Goal: Information Seeking & Learning: Learn about a topic

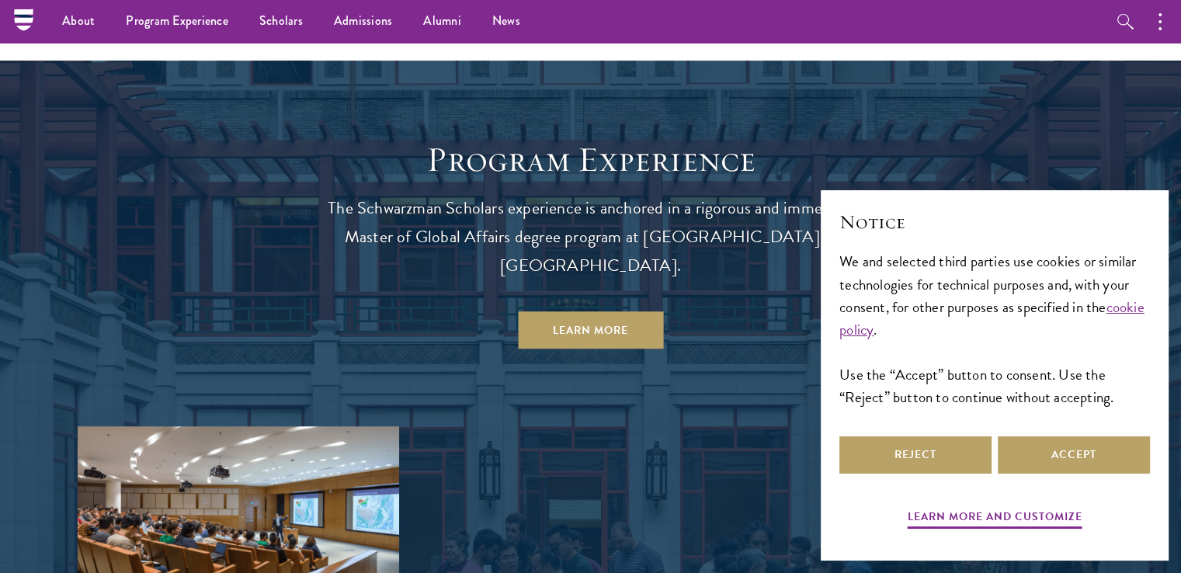
scroll to position [1254, 0]
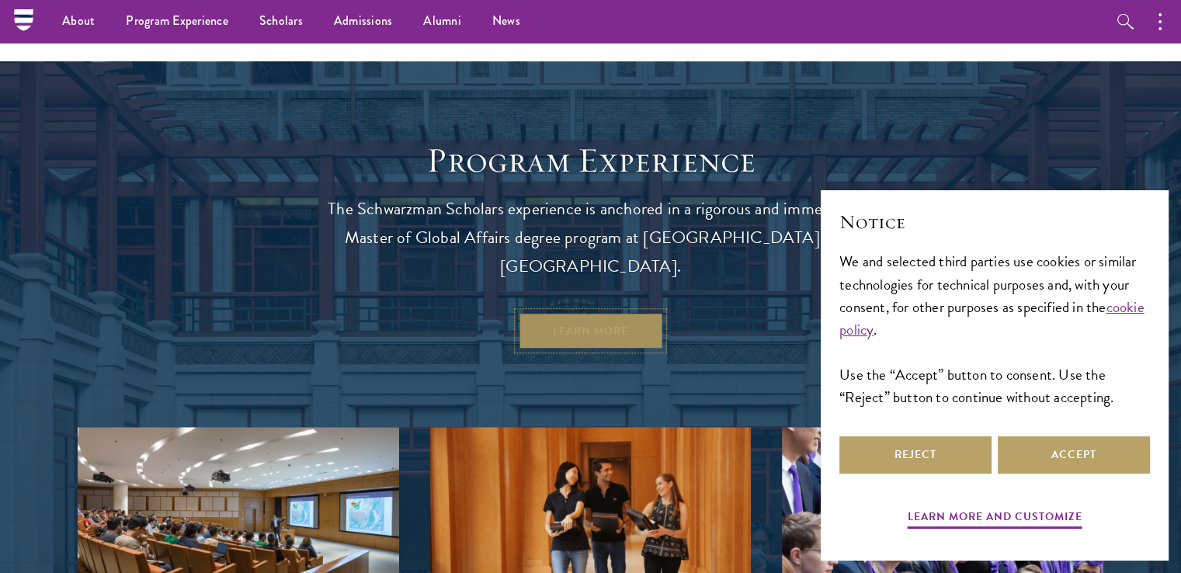
click at [559, 312] on link "Learn More" at bounding box center [590, 330] width 145 height 37
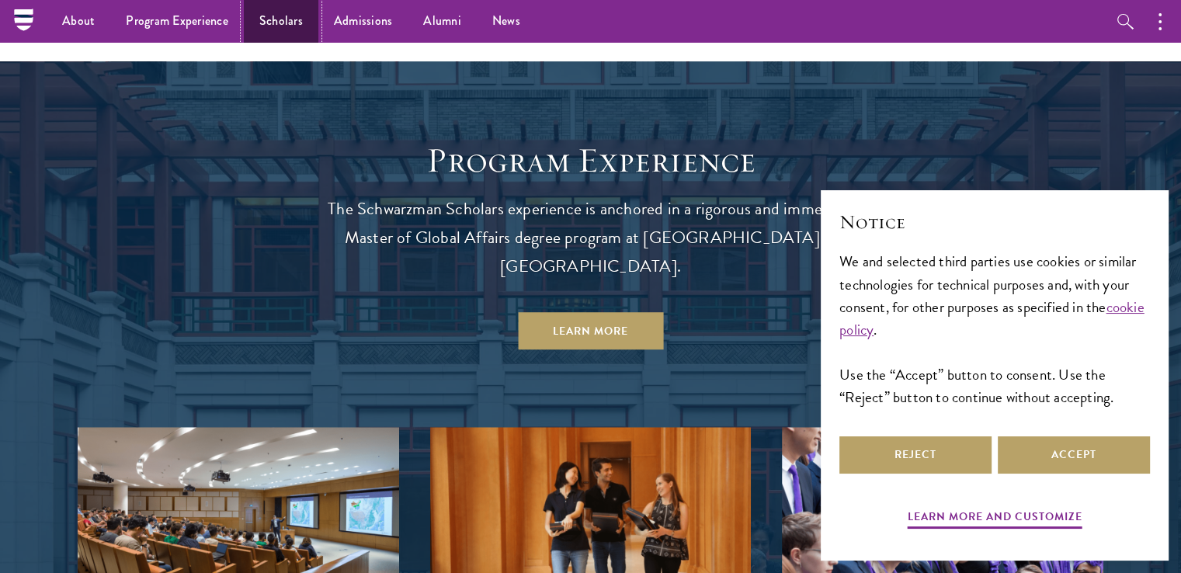
click at [289, 19] on link "Scholars" at bounding box center [281, 21] width 75 height 43
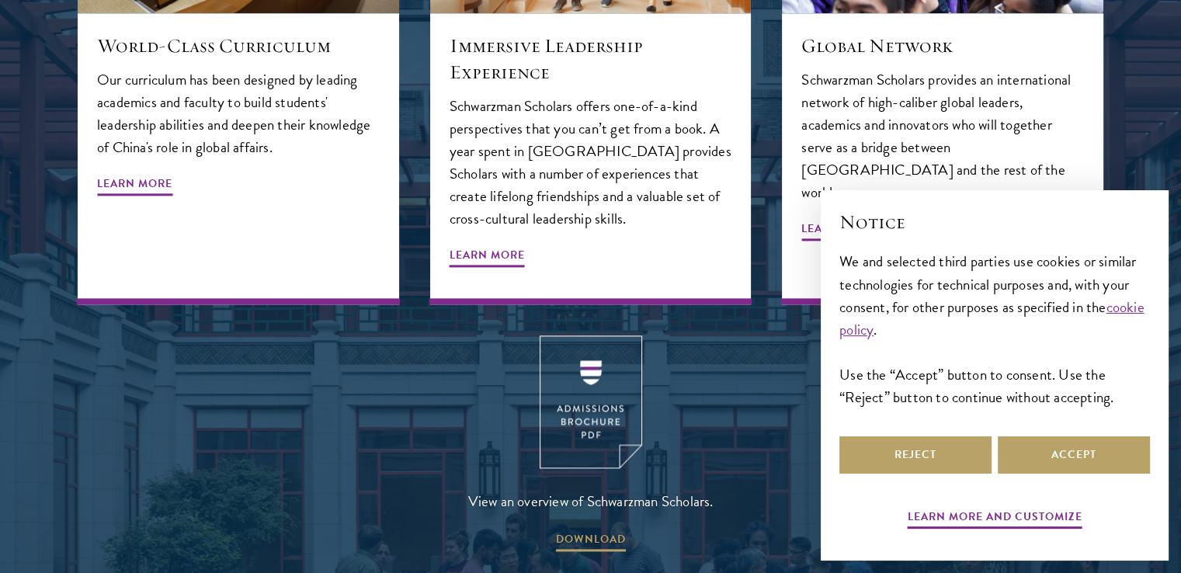
scroll to position [1886, 0]
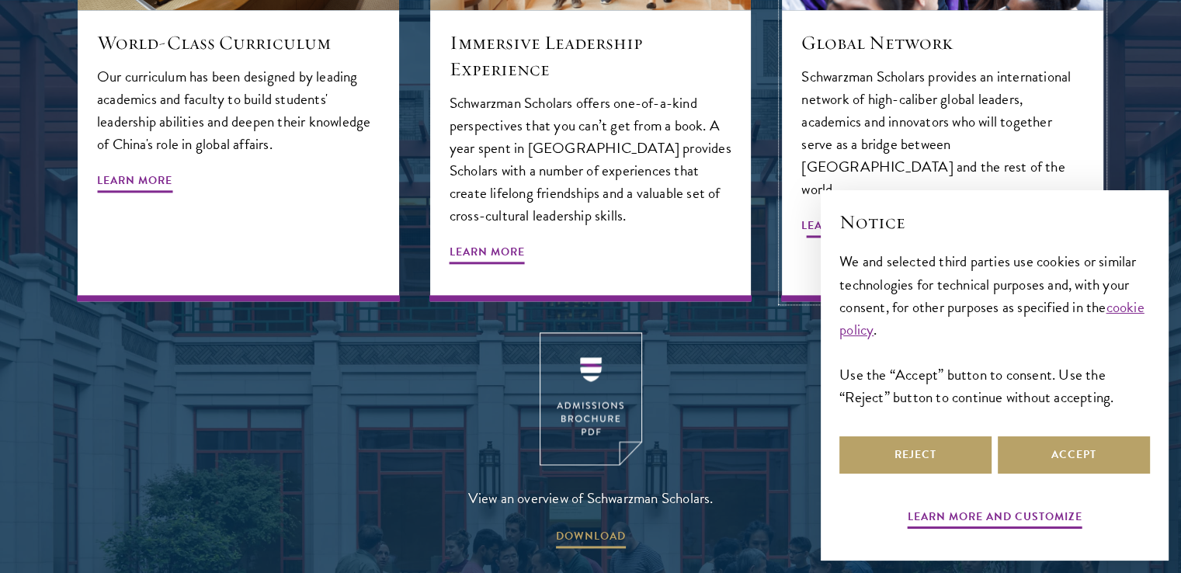
click at [837, 216] on span "Learn More" at bounding box center [839, 228] width 75 height 24
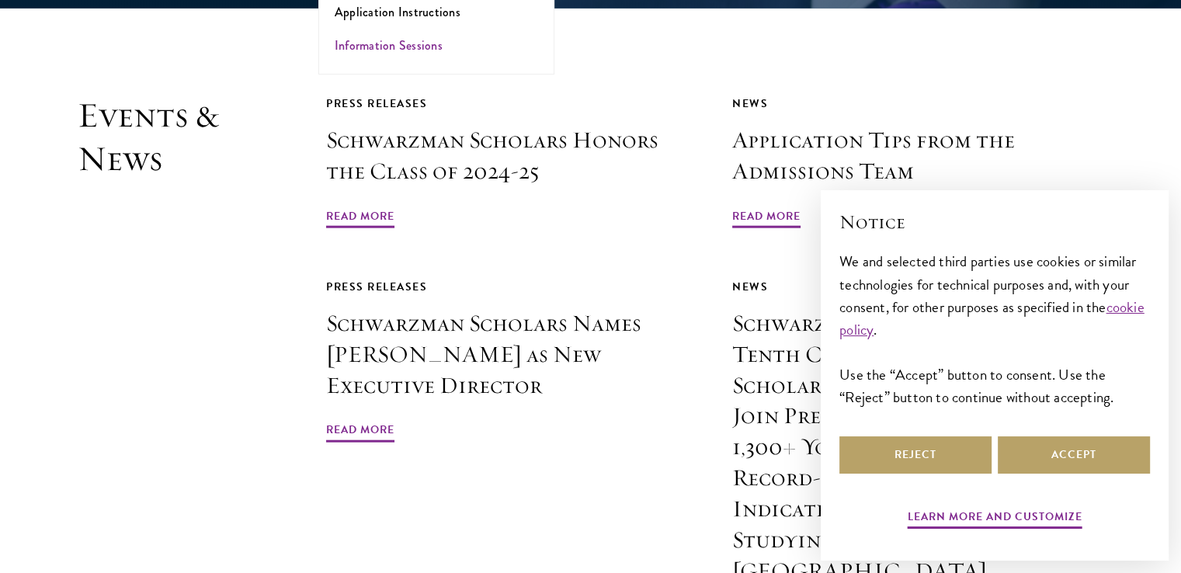
scroll to position [3610, 0]
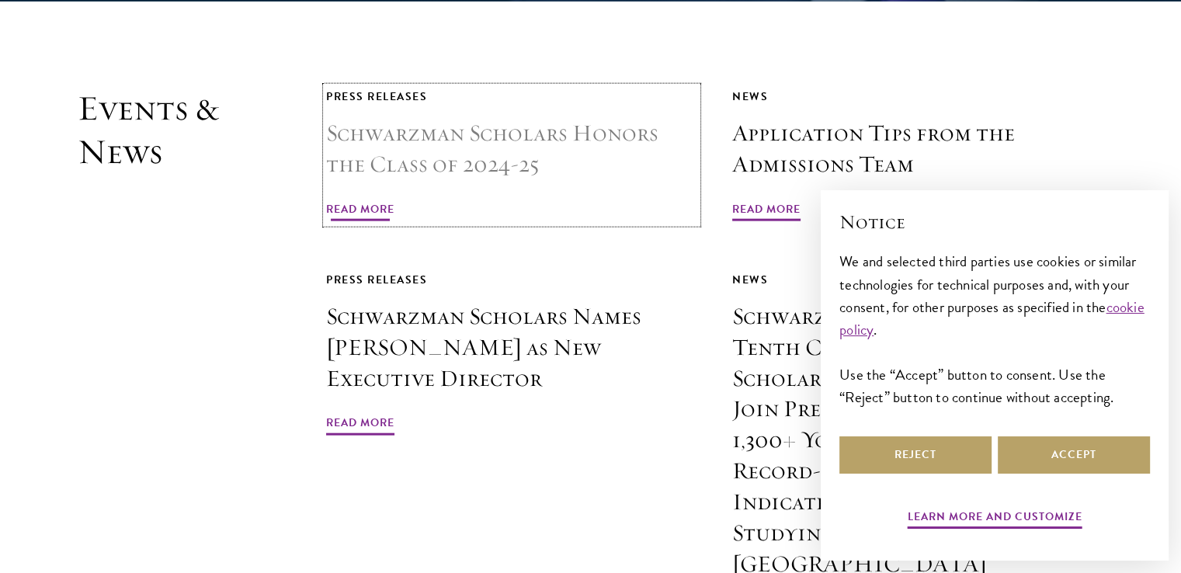
click at [342, 200] on span "Read More" at bounding box center [360, 212] width 68 height 24
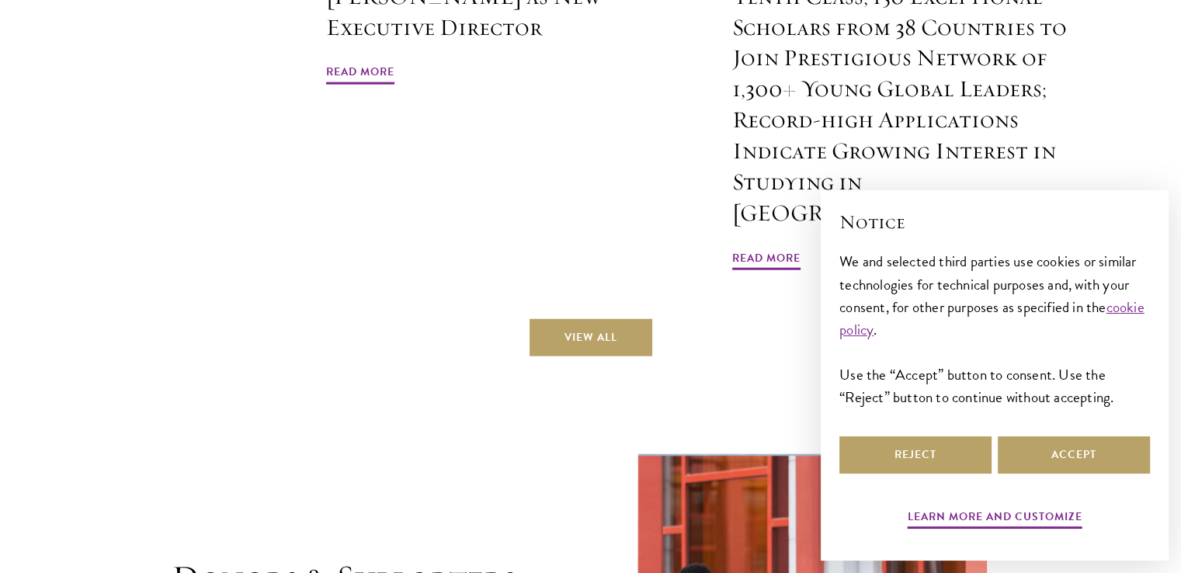
scroll to position [3963, 0]
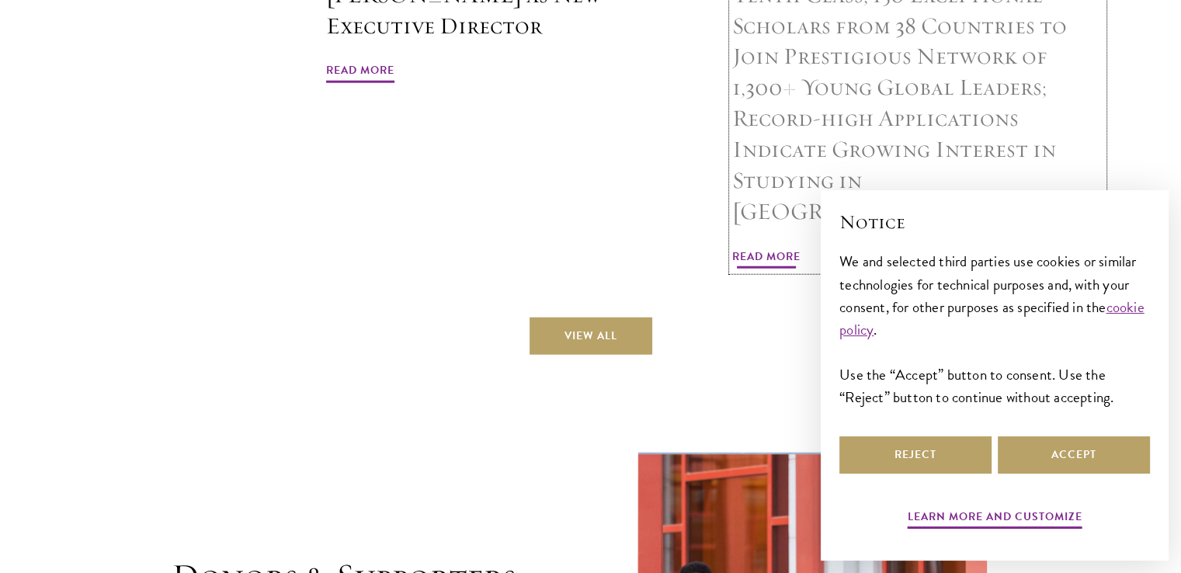
click at [770, 247] on span "Read More" at bounding box center [766, 259] width 68 height 24
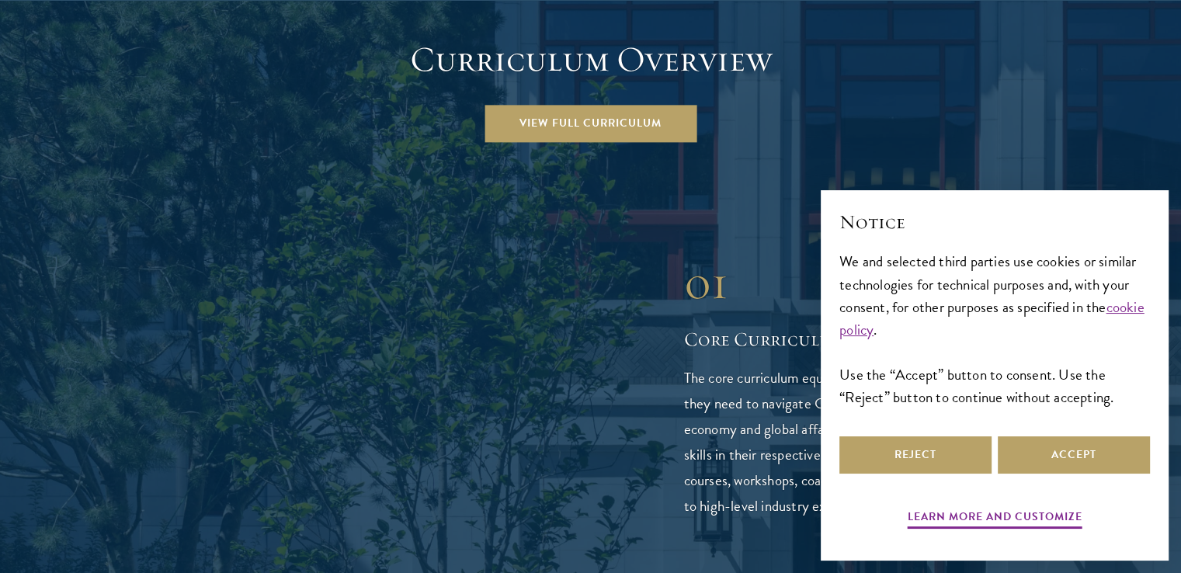
scroll to position [2218, 0]
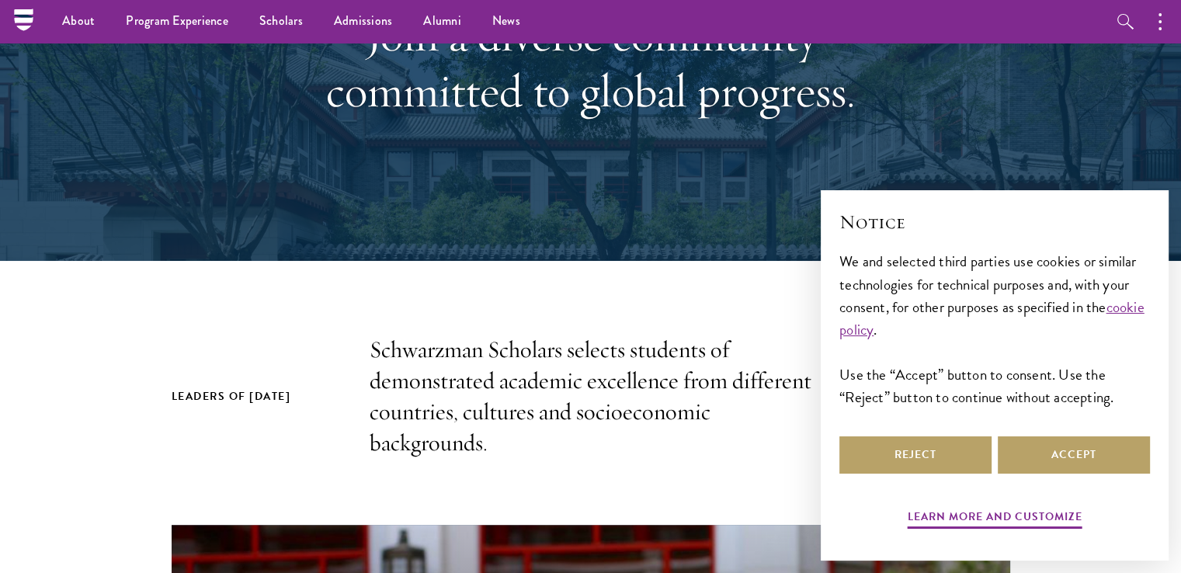
scroll to position [143, 0]
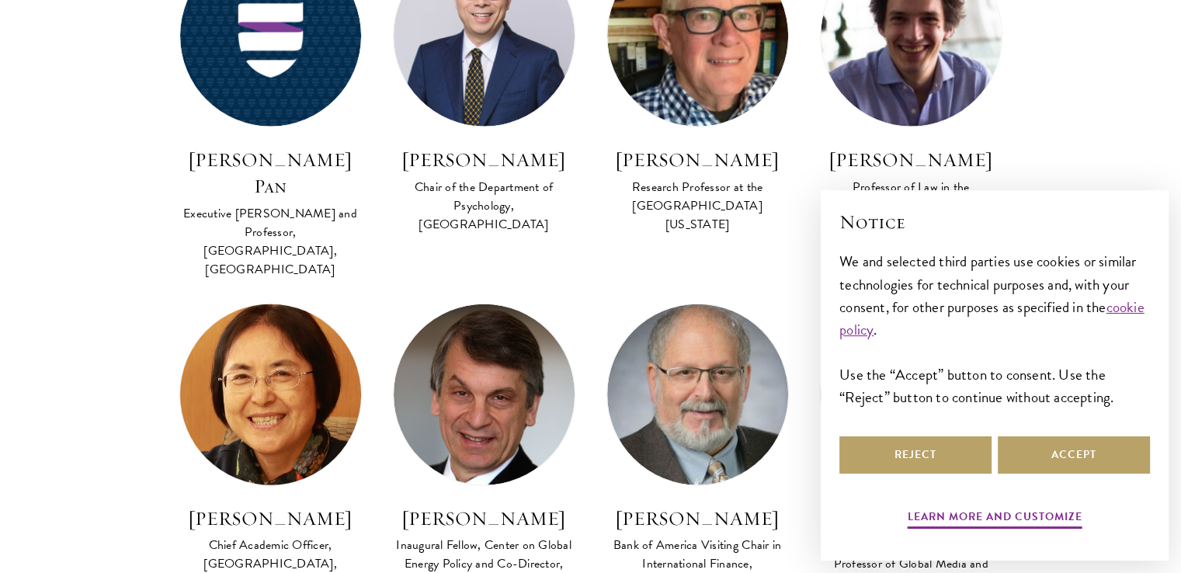
scroll to position [3835, 0]
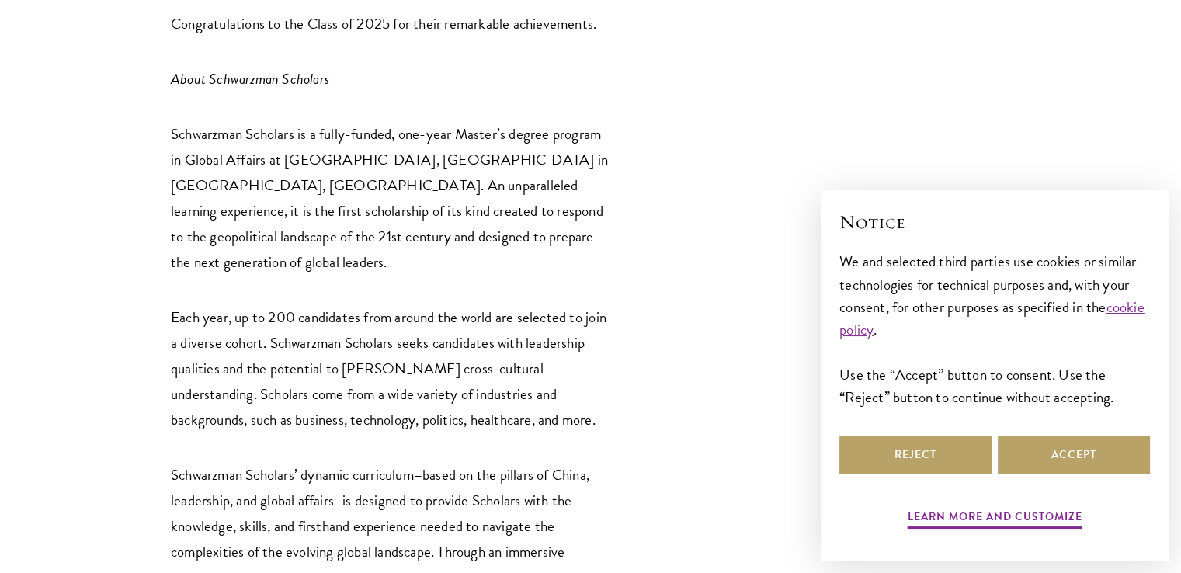
scroll to position [2403, 0]
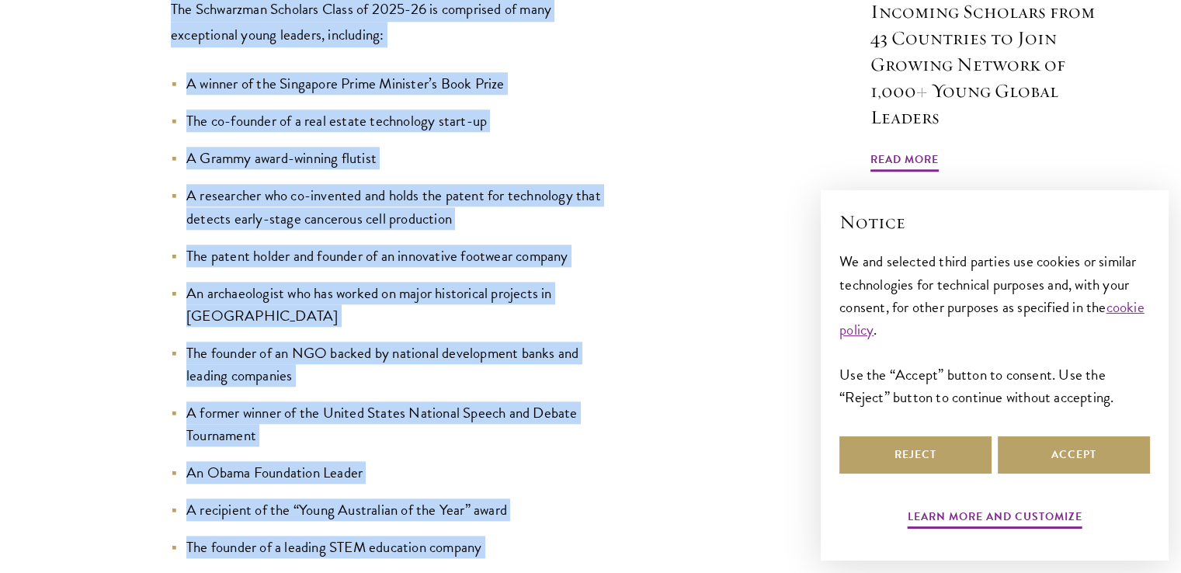
scroll to position [1994, 0]
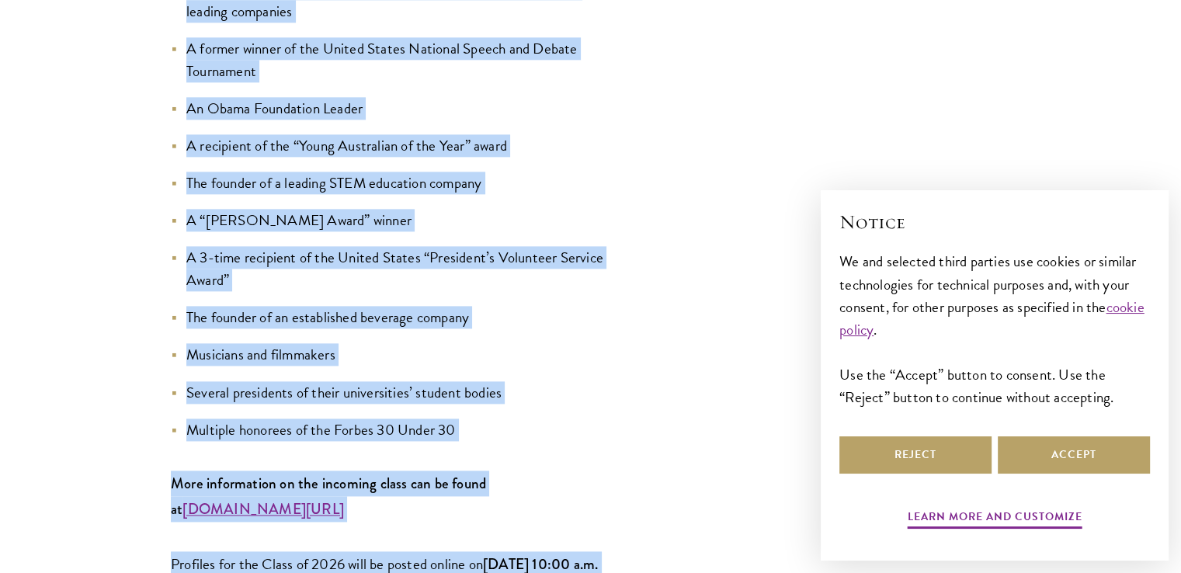
drag, startPoint x: 173, startPoint y: 193, endPoint x: 314, endPoint y: 419, distance: 266.8
copy div "LOR IPSU, DO, SIT ame CONSECT, ADIPI Eli. 24, 9898 — Seddoeiusm Temporin, utl e…"
